Goal: Task Accomplishment & Management: Manage account settings

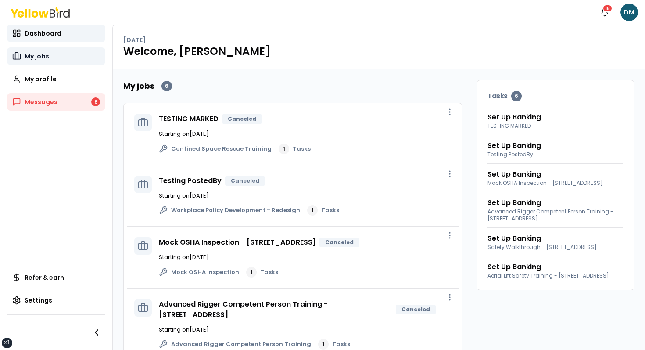
click at [57, 55] on link "My jobs" at bounding box center [56, 56] width 98 height 18
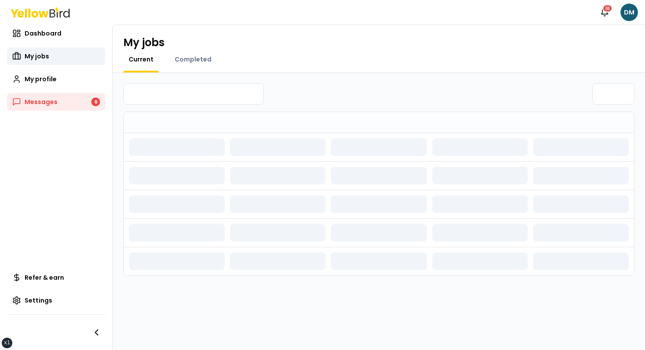
click at [240, 58] on div "Current Completed" at bounding box center [378, 64] width 511 height 18
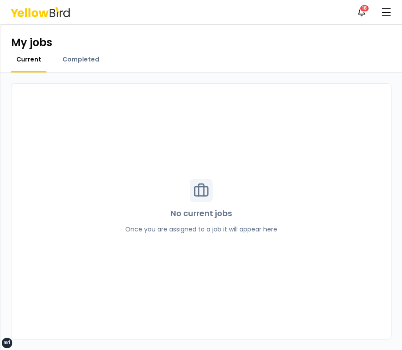
click at [93, 54] on div "My jobs Current Completed" at bounding box center [200, 49] width 401 height 48
click at [84, 60] on span "Completed" at bounding box center [80, 59] width 37 height 9
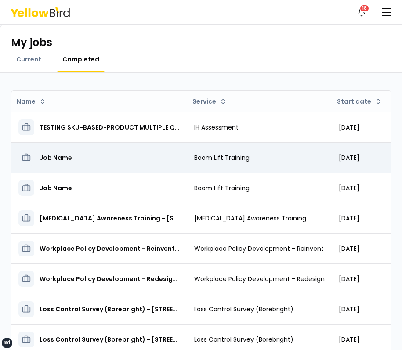
scroll to position [86, 0]
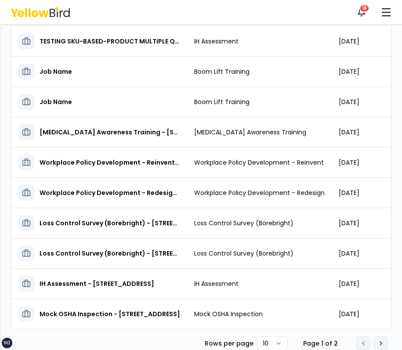
click at [386, 341] on button "Go to next page" at bounding box center [381, 343] width 14 height 14
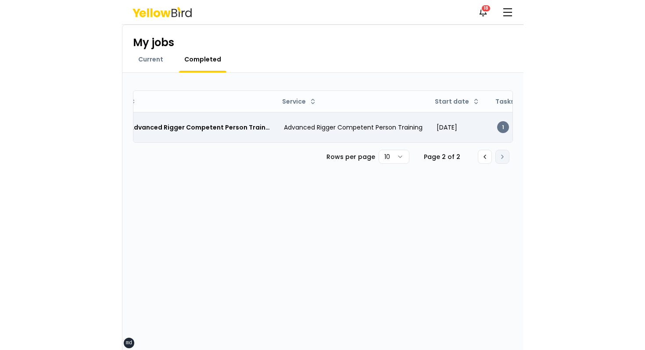
scroll to position [0, 0]
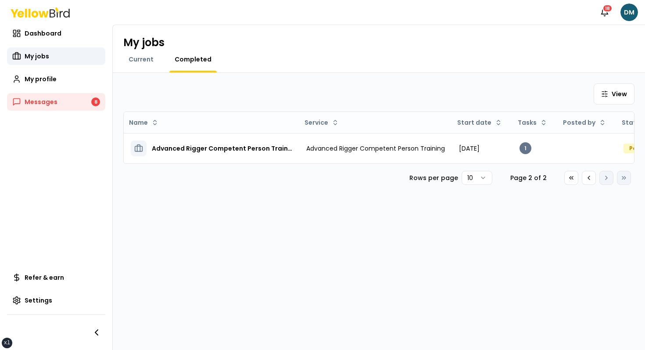
click at [356, 90] on div "View" at bounding box center [378, 93] width 511 height 21
click at [374, 70] on div "Current Completed" at bounding box center [378, 64] width 511 height 18
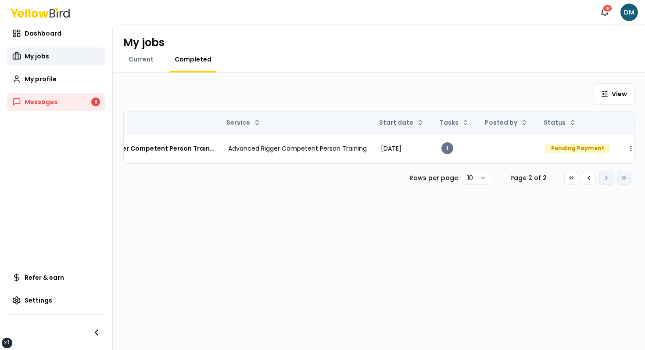
scroll to position [0, 83]
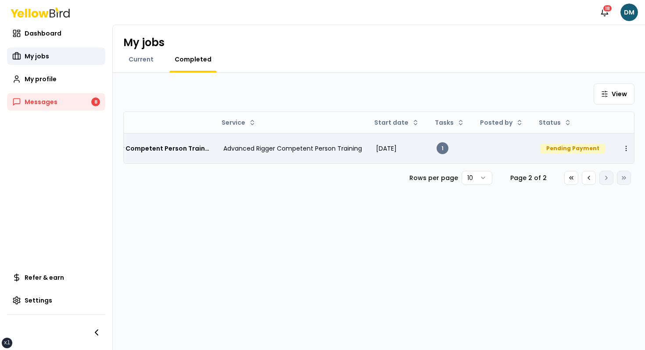
click at [401, 146] on html "xs sm md lg xl 2xl Notifications 18 DM Dashboard My jobs My profile Messages 8 …" at bounding box center [322, 175] width 645 height 350
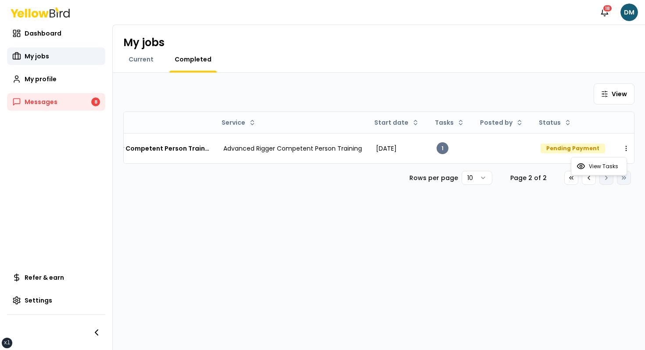
click at [401, 290] on html "xs sm md lg xl 2xl Notifications 18 DM Dashboard My jobs My profile Messages 8 …" at bounding box center [322, 175] width 645 height 350
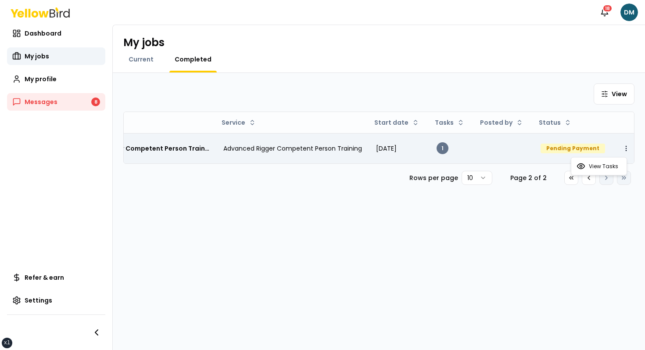
click at [401, 144] on html "xs sm md lg xl 2xl Notifications 18 DM Dashboard My jobs My profile Messages 8 …" at bounding box center [322, 175] width 645 height 350
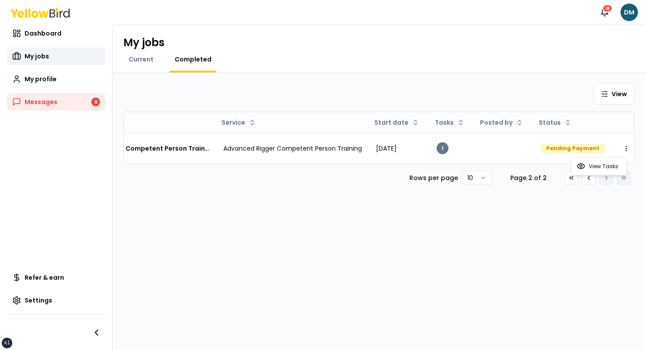
click at [401, 239] on html "xs sm md lg xl 2xl Notifications 18 DM Dashboard My jobs My profile Messages 8 …" at bounding box center [322, 175] width 645 height 350
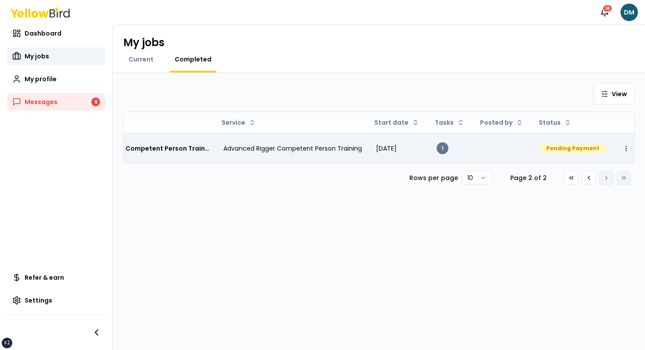
click at [401, 144] on html "xs sm md lg xl 2xl Notifications 18 DM Dashboard My jobs My profile Messages 8 …" at bounding box center [322, 175] width 645 height 350
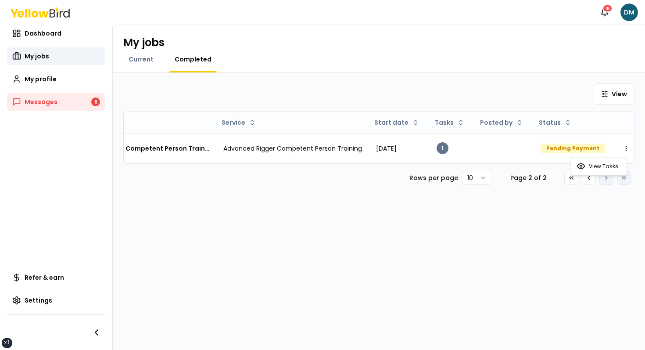
click at [401, 243] on html "xs sm md lg xl 2xl Notifications 18 DM Dashboard My jobs My profile Messages 8 …" at bounding box center [322, 175] width 645 height 350
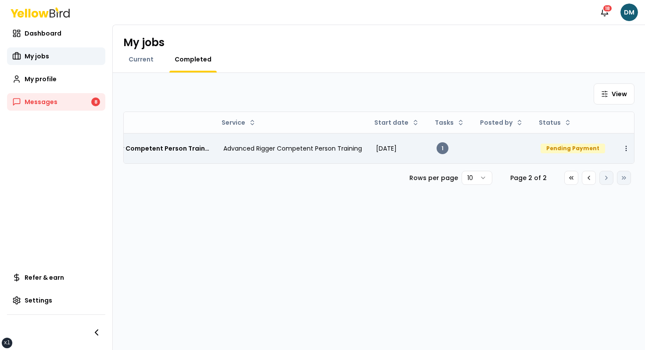
click at [401, 153] on html "xs sm md lg xl 2xl Notifications 18 DM Dashboard My jobs My profile Messages 8 …" at bounding box center [322, 175] width 645 height 350
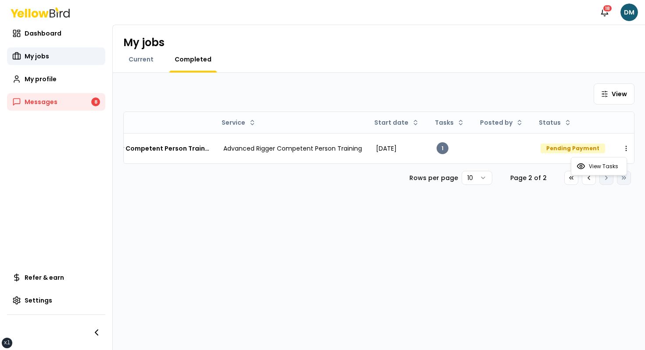
click at [401, 62] on html "xs sm md lg xl 2xl Notifications 18 DM Dashboard My jobs My profile Messages 8 …" at bounding box center [322, 175] width 645 height 350
click at [311, 42] on div "My jobs" at bounding box center [378, 43] width 511 height 14
click at [401, 13] on icon "button" at bounding box center [604, 12] width 9 height 9
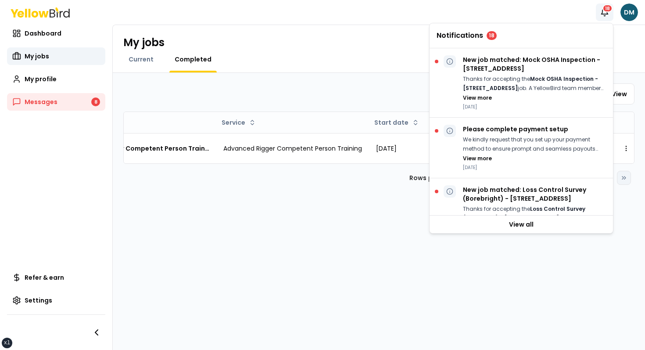
click at [401, 2] on div "Notifications 18 DM" at bounding box center [322, 12] width 645 height 25
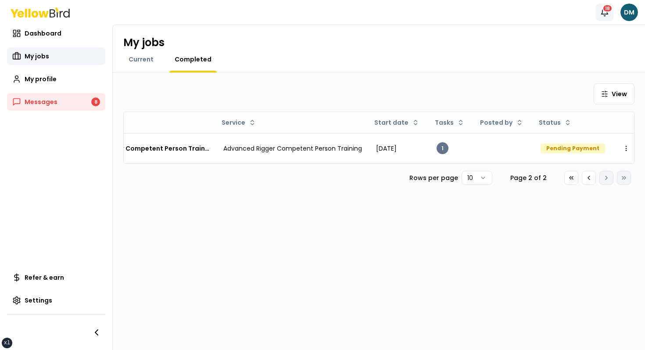
click at [401, 15] on icon "button" at bounding box center [604, 12] width 9 height 9
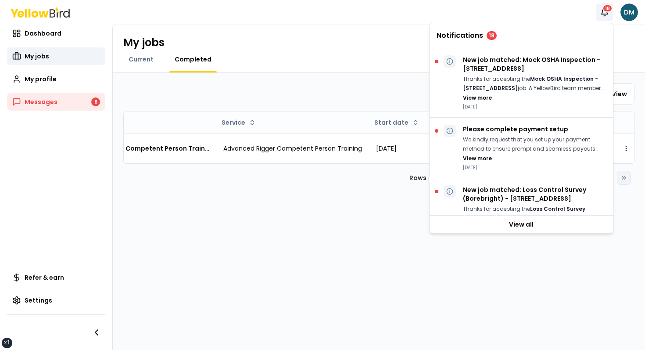
click at [401, 12] on div "Notifications 18 DM" at bounding box center [322, 12] width 645 height 25
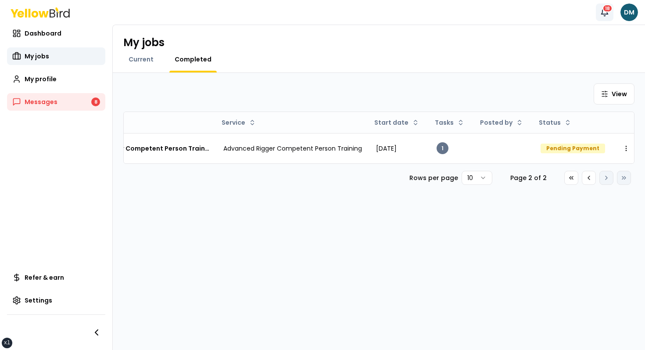
click at [401, 13] on button "Notifications 18" at bounding box center [605, 13] width 18 height 18
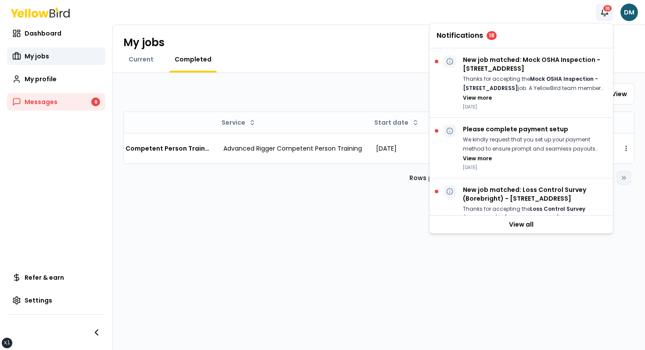
click at [401, 6] on div "Notifications 18 DM" at bounding box center [322, 12] width 645 height 25
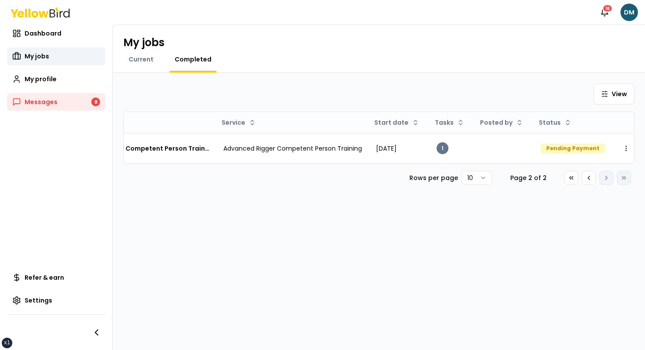
click at [401, 7] on div "Notifications 18 DM" at bounding box center [322, 12] width 645 height 25
click at [401, 7] on button "Notifications 18" at bounding box center [605, 13] width 18 height 18
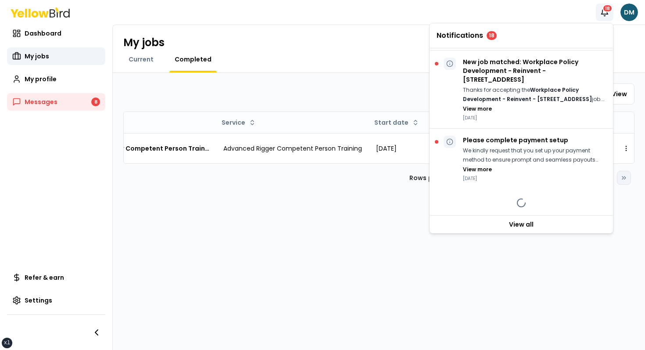
scroll to position [0, 0]
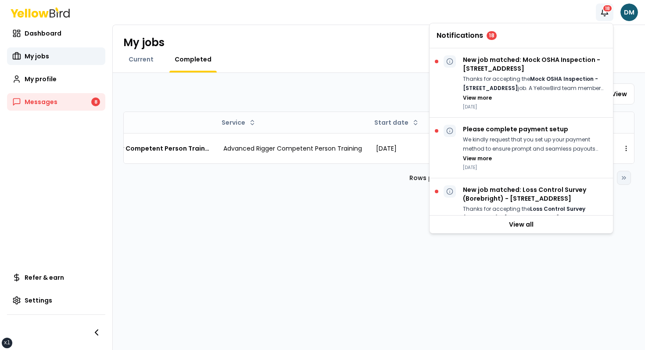
click at [401, 35] on h4 "Notifications 18" at bounding box center [521, 35] width 169 height 9
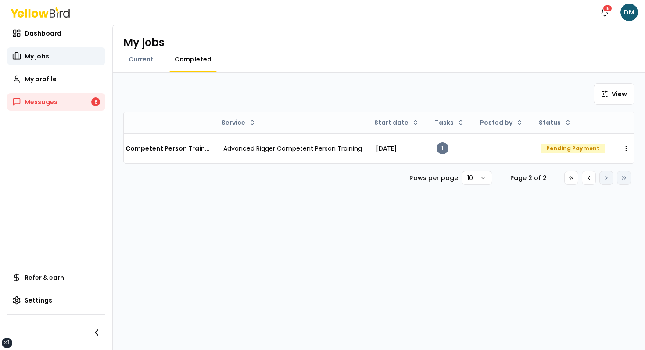
click at [401, 22] on div "Notifications 18 DM" at bounding box center [322, 12] width 645 height 25
click at [340, 48] on div "My jobs" at bounding box center [378, 43] width 511 height 14
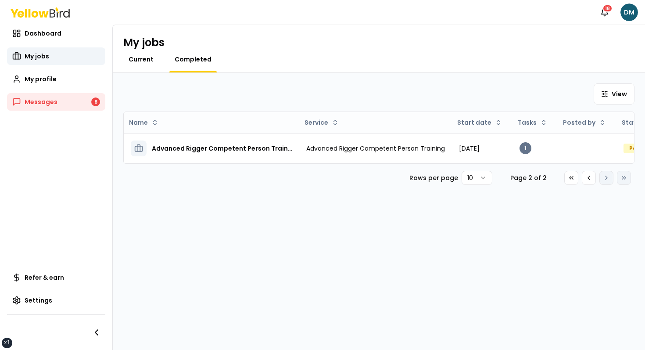
click at [144, 55] on span "Current" at bounding box center [141, 59] width 25 height 9
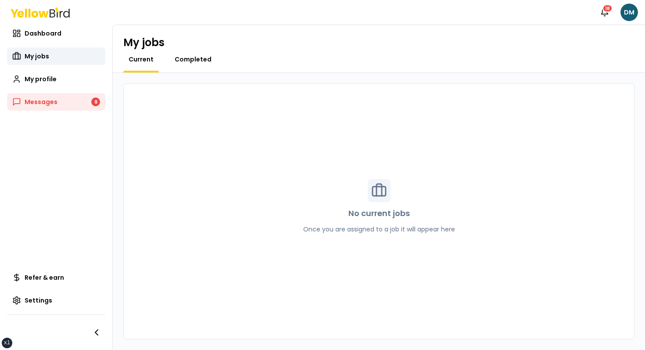
click at [193, 56] on span "Completed" at bounding box center [193, 59] width 37 height 9
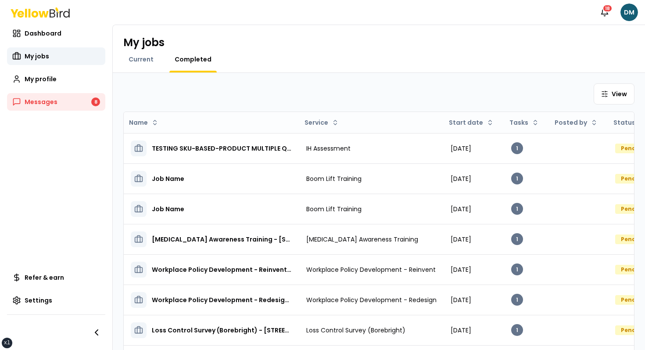
click at [401, 79] on div "View Name Service Start date Tasks Posted by Status TESTING SKU-BASED-PRODUCT M…" at bounding box center [379, 235] width 532 height 325
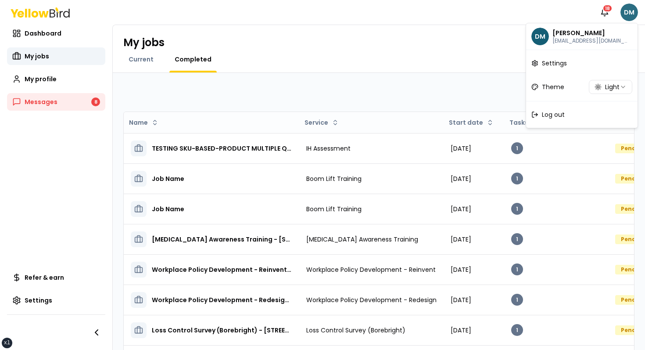
click at [401, 8] on html "xs sm md lg xl 2xl Notifications 18 DM Dashboard My jobs My profile Messages 8 …" at bounding box center [322, 175] width 645 height 350
click at [401, 9] on html "xs sm md lg xl 2xl Notifications 18 DM Dashboard My jobs My profile Messages 8 …" at bounding box center [322, 175] width 645 height 350
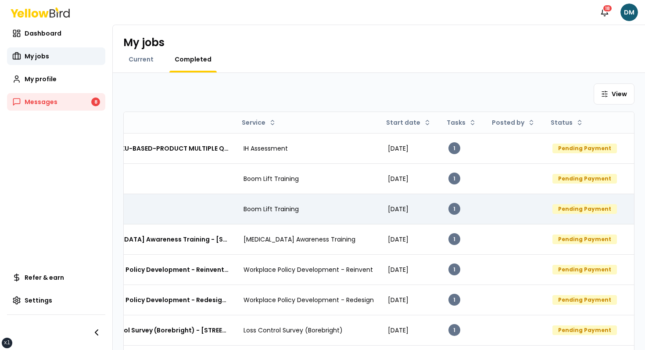
scroll to position [0, 78]
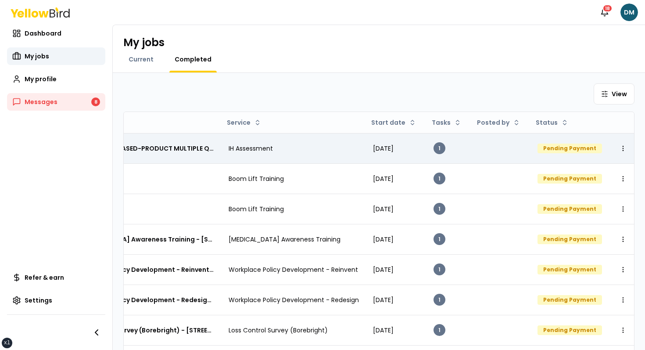
click at [401, 141] on td at bounding box center [501, 148] width 59 height 30
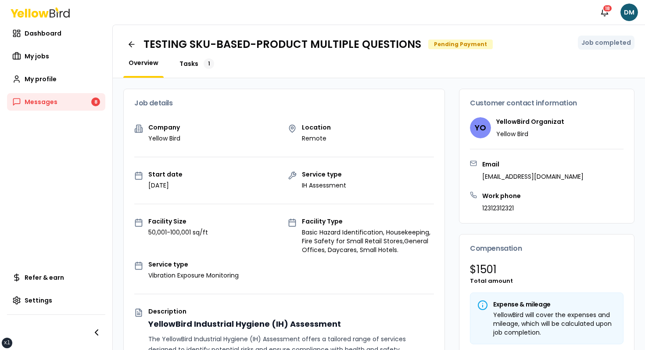
click at [205, 61] on div "1" at bounding box center [209, 63] width 11 height 11
click at [133, 42] on icon at bounding box center [131, 44] width 9 height 9
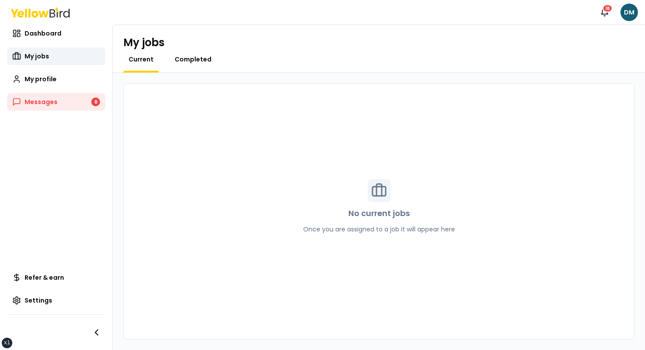
click at [191, 57] on span "Completed" at bounding box center [193, 59] width 37 height 9
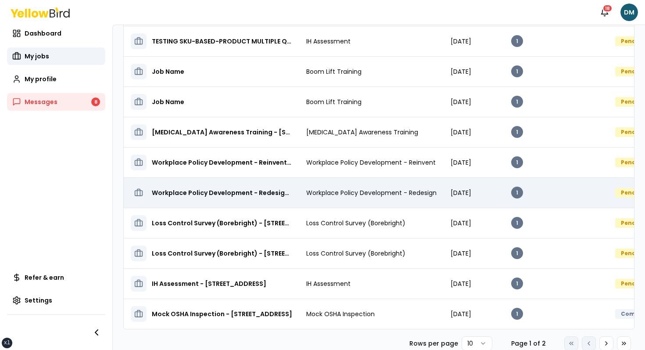
click at [237, 179] on td "Workplace Policy Development - Redesign - [STREET_ADDRESS]" at bounding box center [212, 192] width 176 height 30
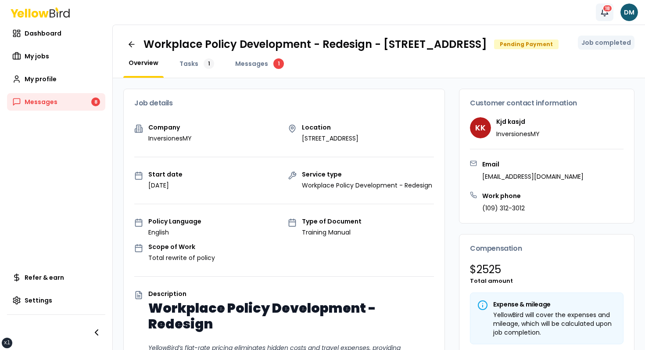
click at [401, 7] on div "18" at bounding box center [608, 8] width 10 height 8
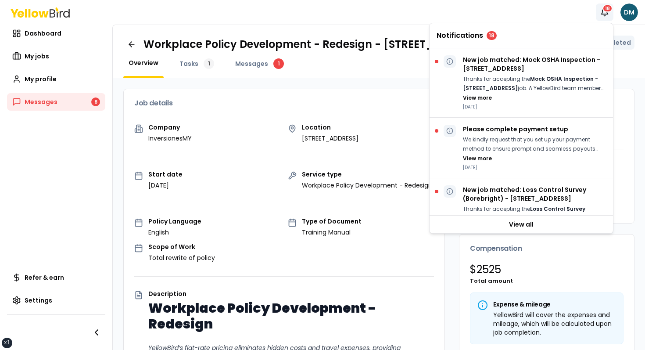
click at [401, 6] on div "Notifications 18 DM" at bounding box center [322, 12] width 645 height 25
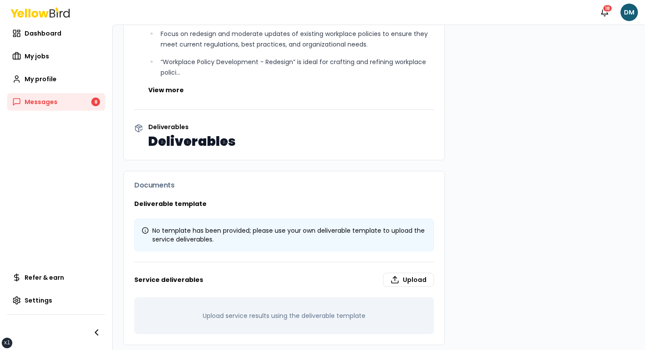
scroll to position [376, 0]
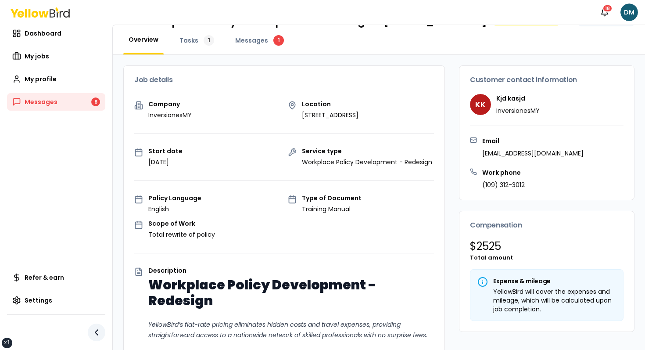
click at [101, 336] on icon "button" at bounding box center [96, 332] width 11 height 11
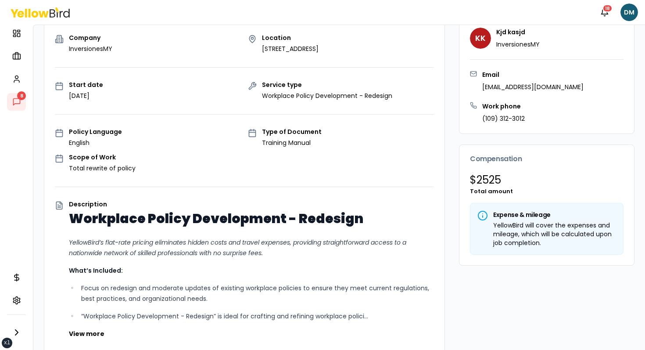
scroll to position [0, 0]
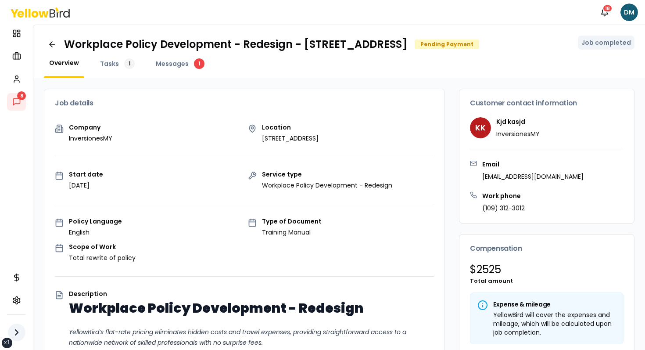
click at [18, 335] on icon "button" at bounding box center [16, 332] width 11 height 11
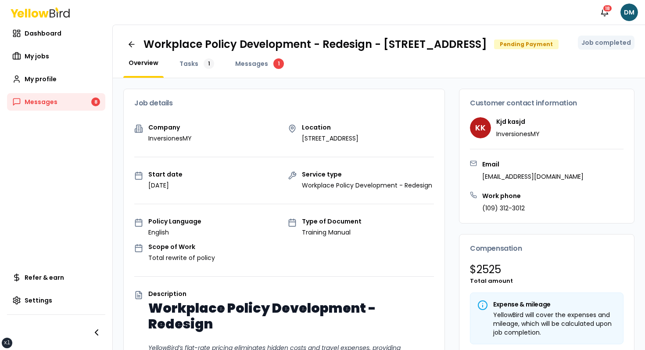
click at [195, 68] on div "Workplace Policy Development - Redesign - 2500 Broadway W, Lubbock, TX 79409 Pe…" at bounding box center [379, 51] width 532 height 53
click at [194, 68] on span "Tasks" at bounding box center [189, 63] width 19 height 9
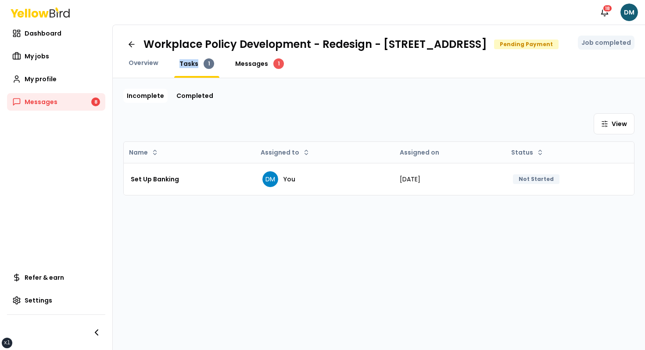
click at [273, 69] on div "1" at bounding box center [278, 63] width 11 height 11
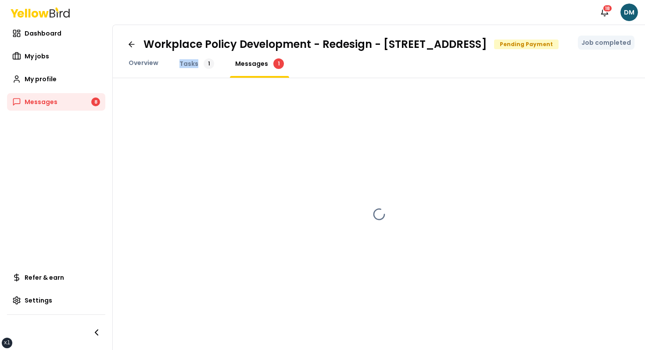
click at [316, 50] on h1 "Workplace Policy Development - Redesign - [STREET_ADDRESS]" at bounding box center [316, 44] width 344 height 14
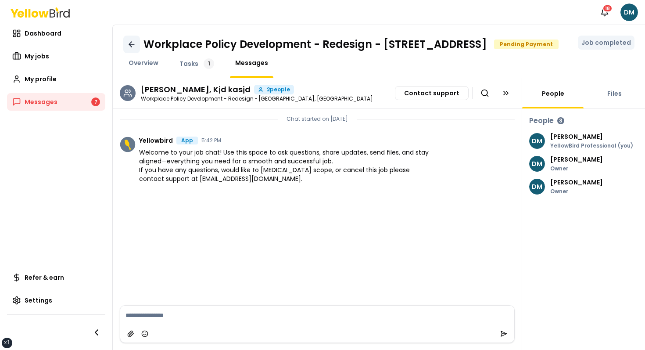
click at [125, 53] on link at bounding box center [131, 45] width 17 height 18
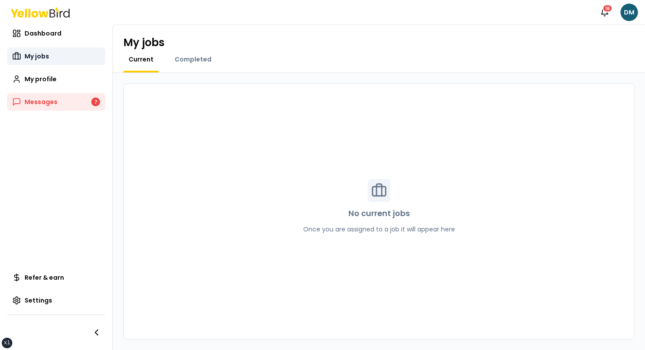
click at [65, 51] on link "My jobs" at bounding box center [56, 56] width 98 height 18
click at [66, 45] on div "Dashboard My jobs My profile Messages 7" at bounding box center [56, 68] width 98 height 86
click at [69, 38] on link "Dashboard" at bounding box center [56, 34] width 98 height 18
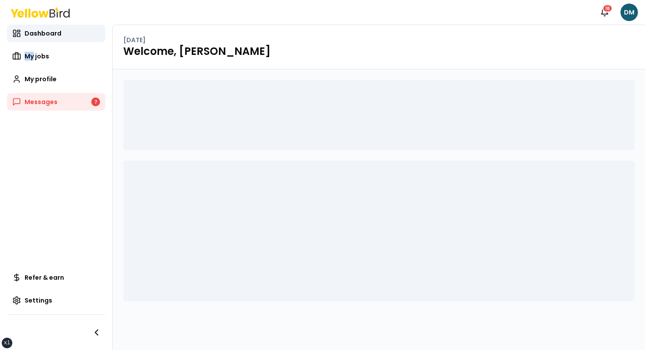
click at [177, 53] on h1 "Welcome, David" at bounding box center [378, 51] width 511 height 14
click at [632, 10] on html "xs sm md lg xl 2xl Notifications 18 DM Dashboard My jobs My profile Messages 7 …" at bounding box center [322, 175] width 645 height 350
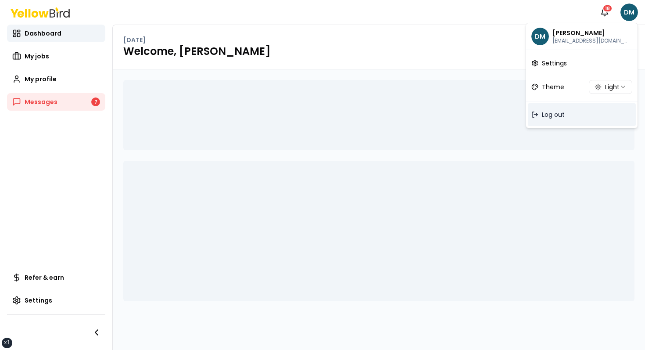
click at [573, 113] on div "Log out" at bounding box center [582, 114] width 108 height 23
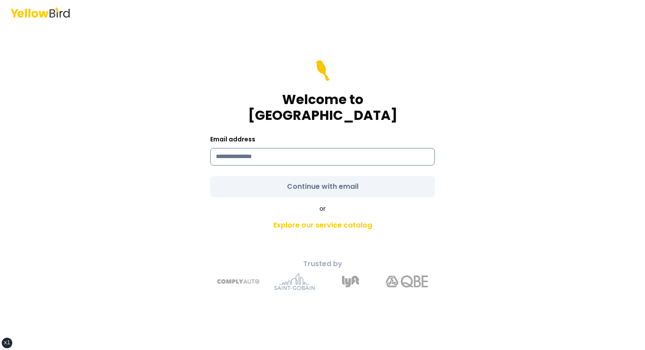
click at [286, 148] on input at bounding box center [322, 157] width 225 height 18
click at [221, 101] on div "Welcome to YellowBird" at bounding box center [322, 91] width 225 height 63
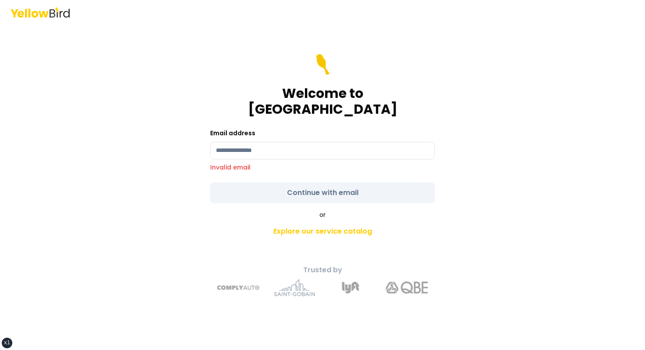
click at [297, 133] on div "Email address Invalid email" at bounding box center [322, 150] width 225 height 44
click at [329, 143] on input at bounding box center [322, 151] width 225 height 18
click at [458, 103] on div "Welcome to YellowBird Email address Invalid email Continue with email or Explor…" at bounding box center [322, 188] width 323 height 232
click at [285, 143] on input at bounding box center [322, 151] width 225 height 18
click at [202, 122] on div "Welcome to YellowBird Email address Invalid email Continue with email or Explor…" at bounding box center [322, 188] width 323 height 232
